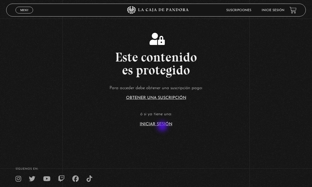
click at [163, 127] on section "Este contenido es protegido Para acceder debe obtener una suscripción paga: Obt…" at bounding box center [156, 75] width 312 height 150
click at [163, 125] on link "Iniciar Sesión" at bounding box center [156, 124] width 33 height 4
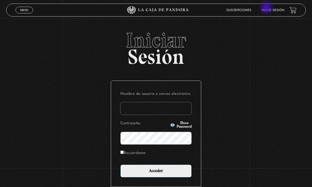
click at [267, 8] on li "Inicie sesión" at bounding box center [273, 10] width 23 height 8
click at [168, 105] on input "Nombre de usuario o correo electrónico" at bounding box center [155, 108] width 71 height 13
click at [145, 148] on form "Nombre de usuario o correo electrónico Contraseña Show Password Recuérdame Acce…" at bounding box center [155, 133] width 71 height 87
type input "elenamenjivar89@gmail.com"
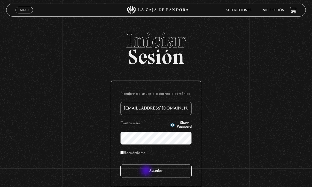
click at [147, 171] on input "Acceder" at bounding box center [155, 171] width 71 height 13
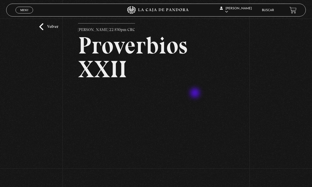
scroll to position [20, 0]
